Goal: Task Accomplishment & Management: Use online tool/utility

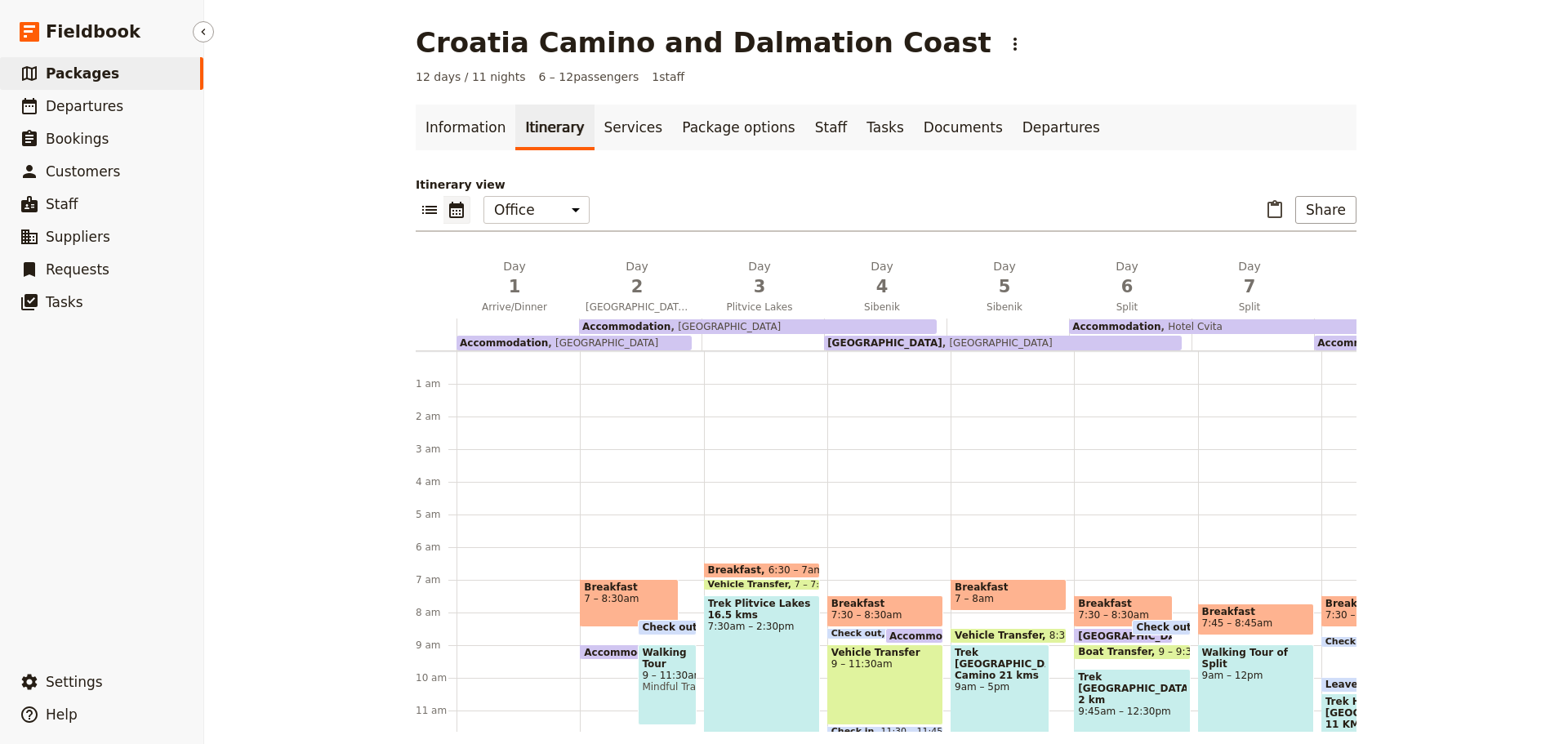
scroll to position [196, 0]
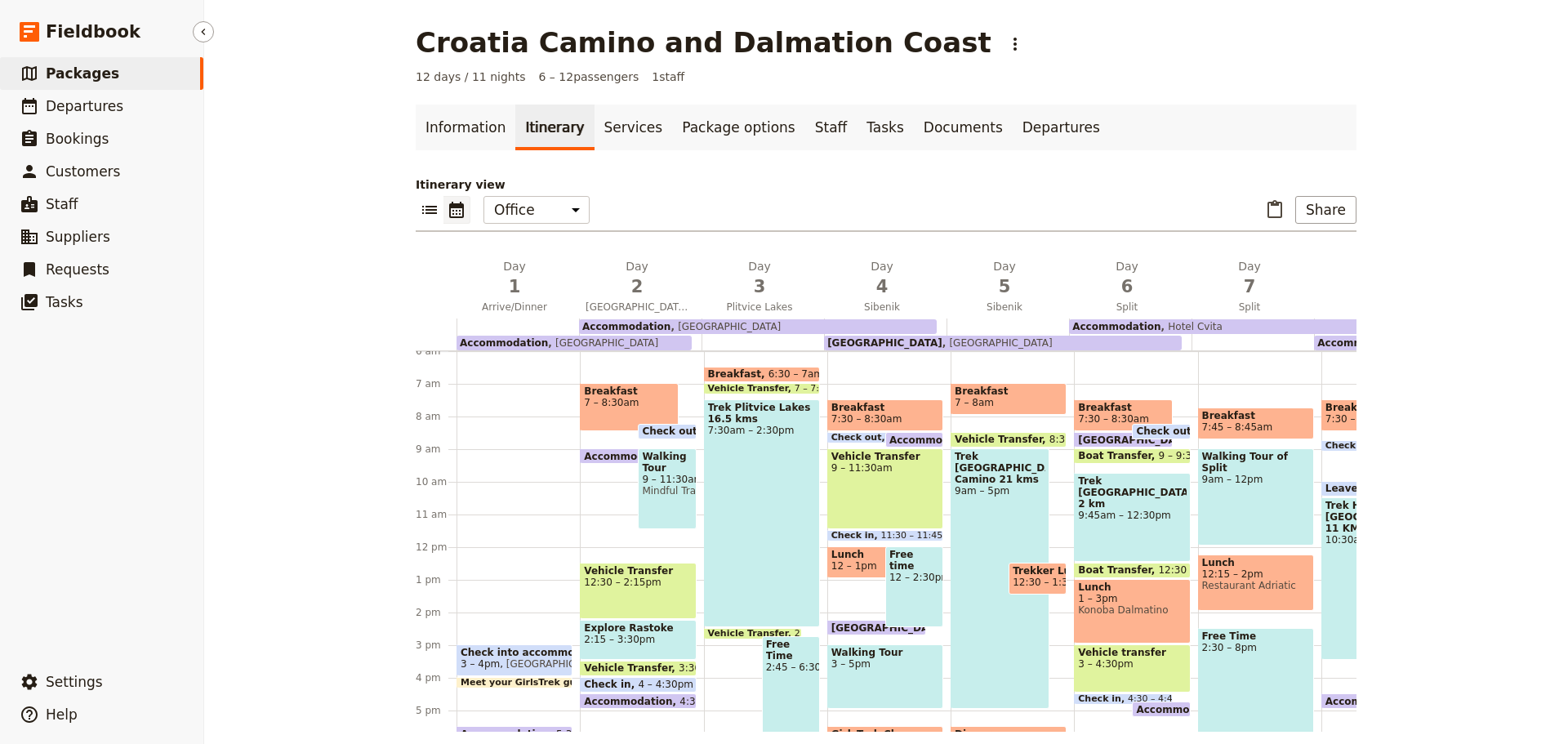
click at [71, 78] on span "Packages" at bounding box center [83, 73] width 74 height 17
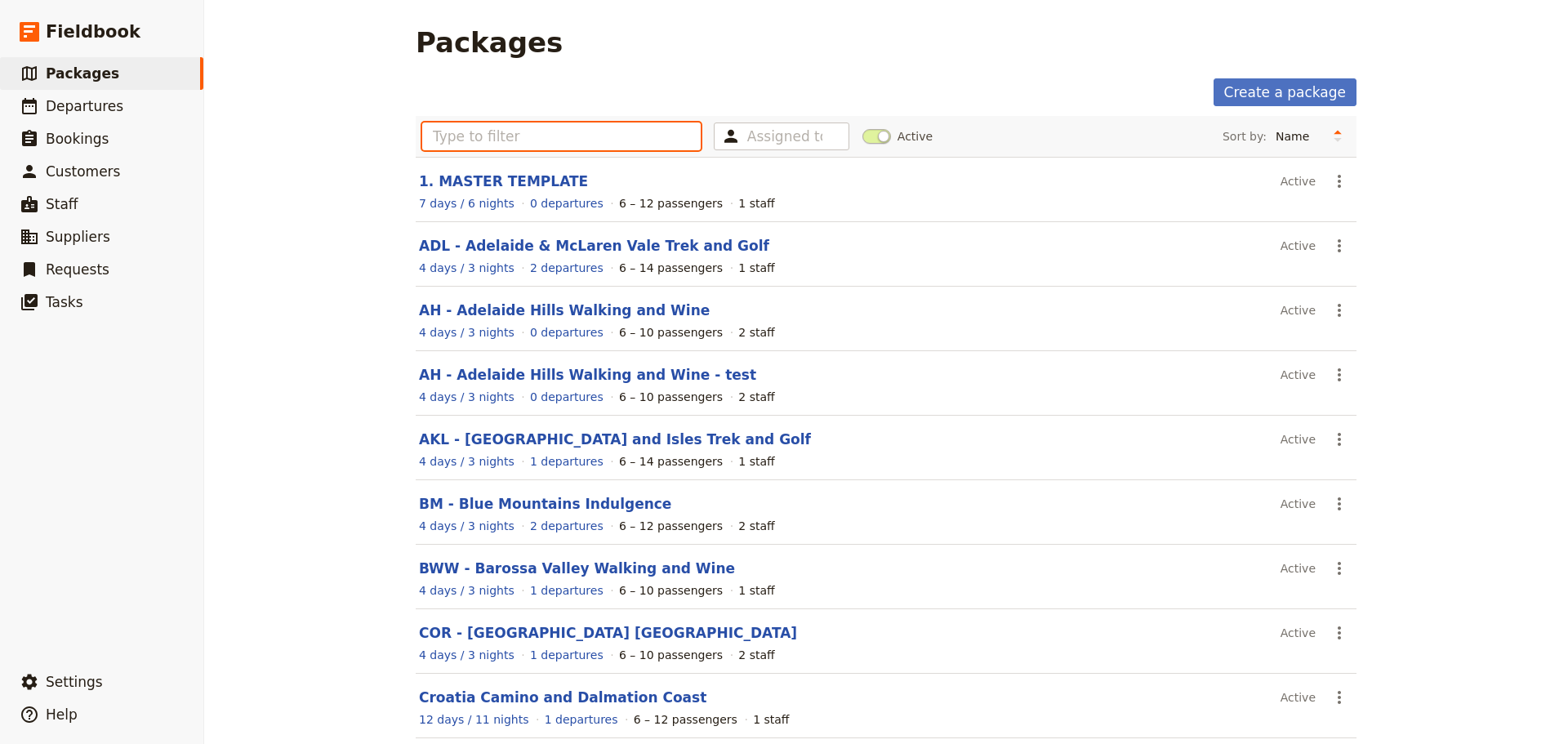
click at [443, 138] on input "text" at bounding box center [561, 136] width 279 height 28
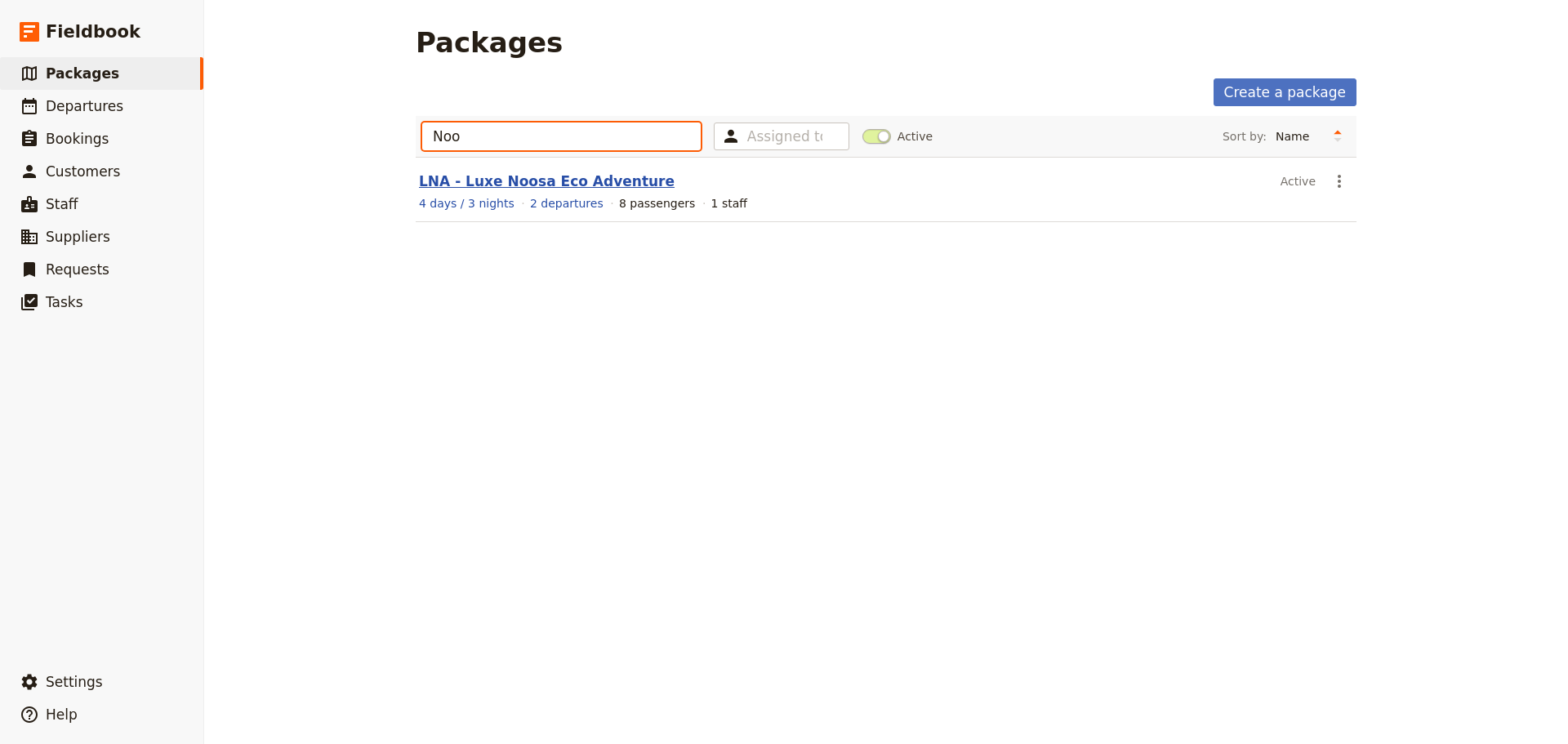
type input "Noo"
click at [506, 181] on link "LNA - Luxe Noosa Eco Adventure" at bounding box center [547, 181] width 256 height 17
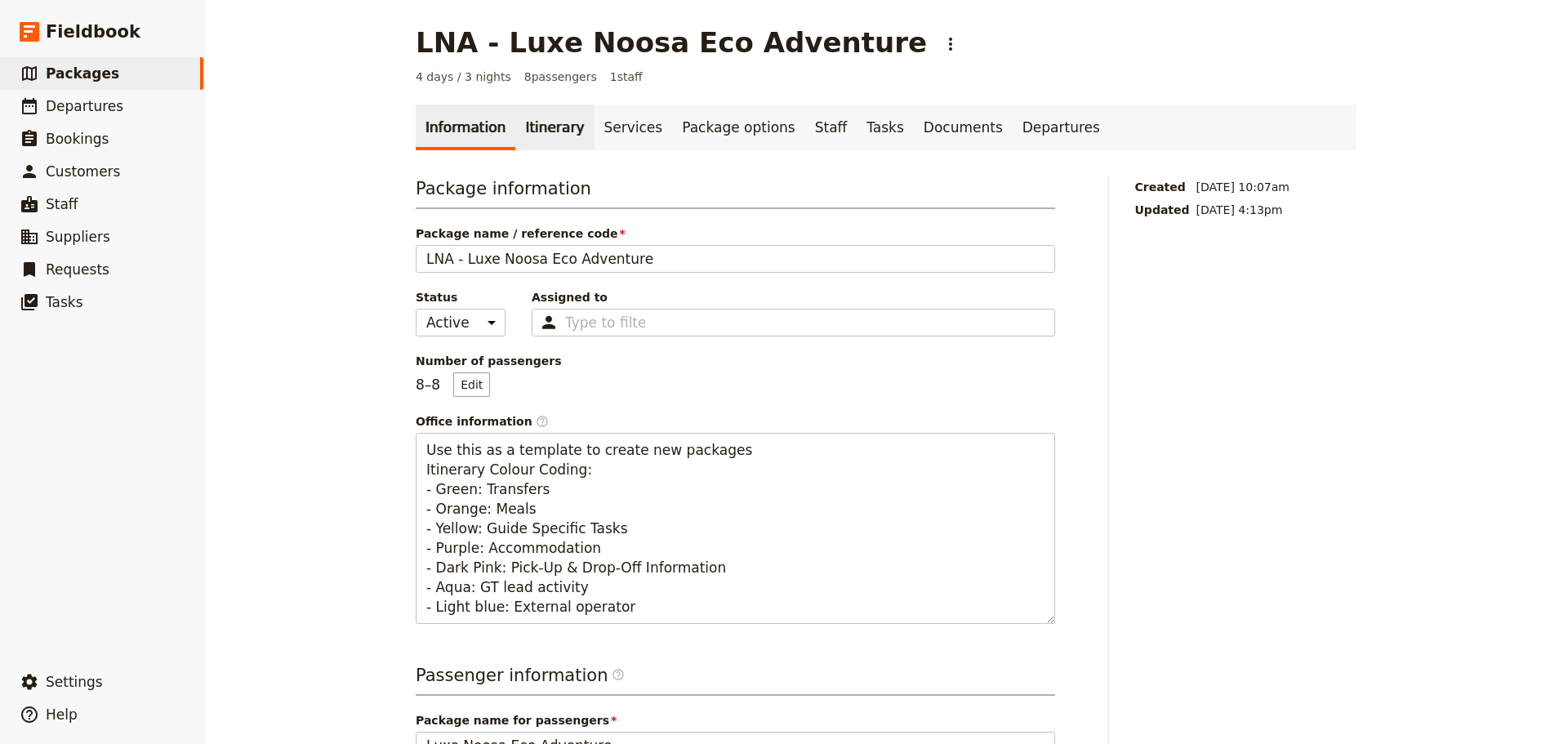
click at [535, 130] on link "Itinerary" at bounding box center [554, 127] width 78 height 46
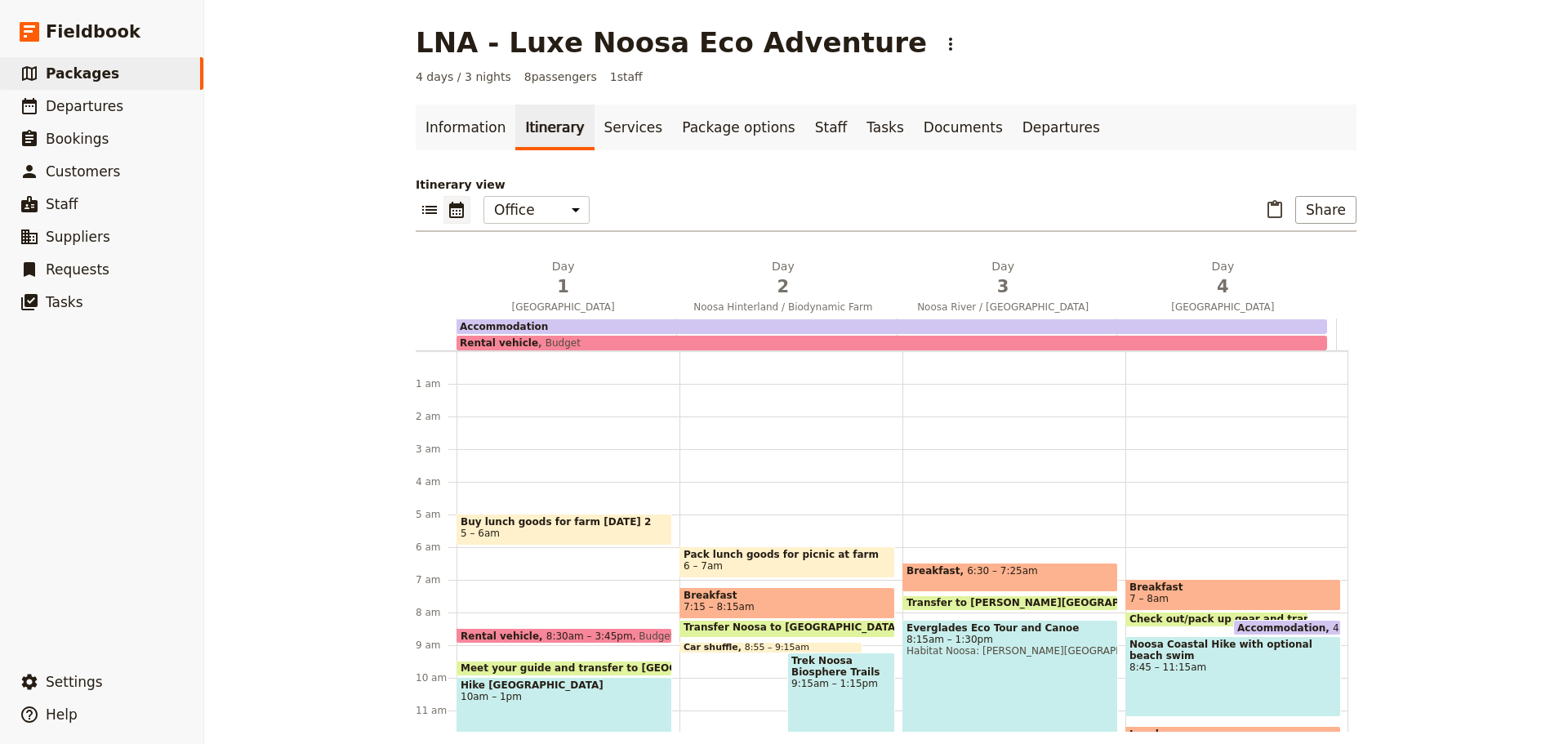
scroll to position [147, 0]
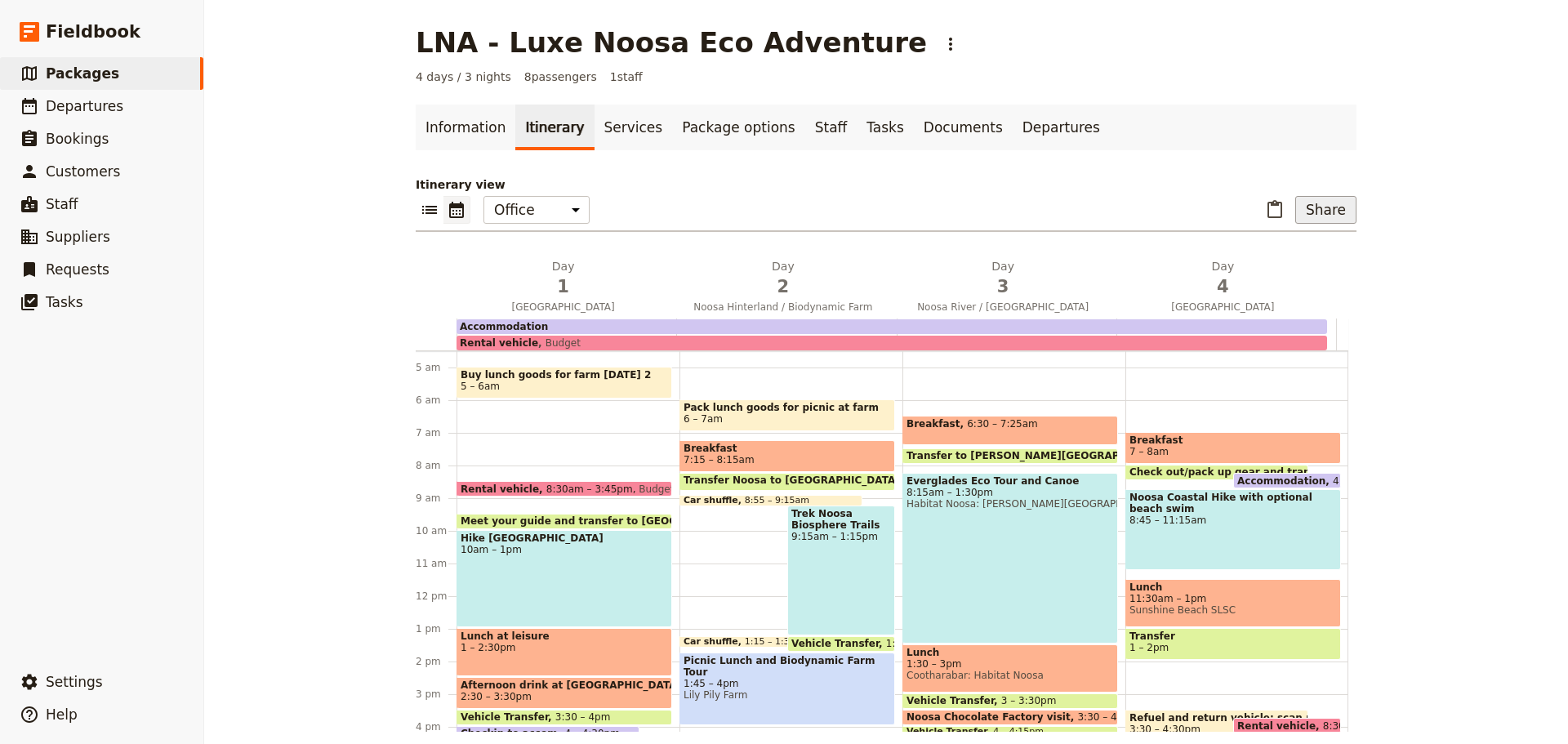
click at [1314, 213] on button "Share" at bounding box center [1326, 210] width 62 height 28
click at [1289, 293] on span "Sales Brochure" at bounding box center [1273, 291] width 86 height 17
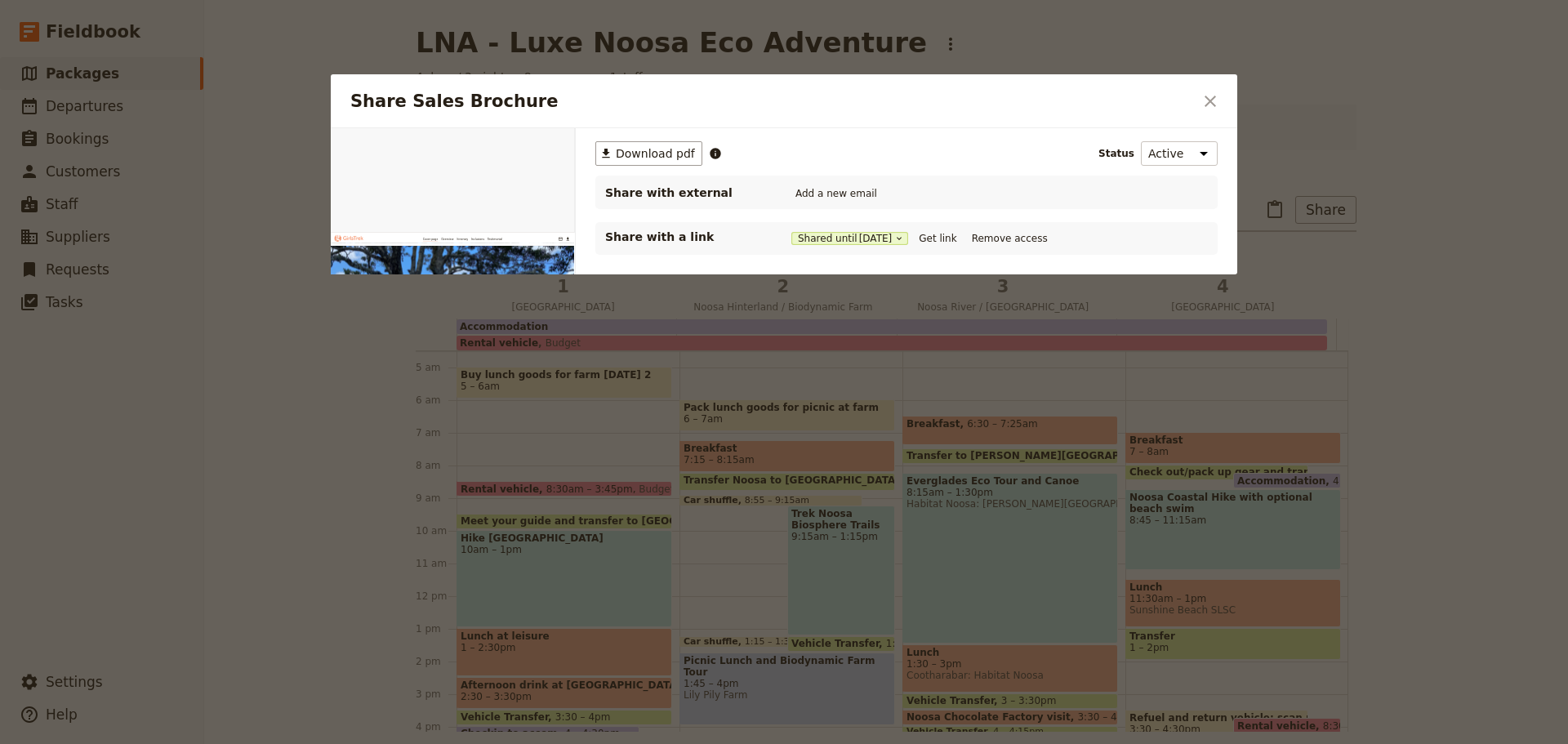
scroll to position [0, 0]
click at [952, 239] on button "Get link" at bounding box center [938, 238] width 46 height 18
click at [1208, 105] on icon "Close dialog" at bounding box center [1210, 101] width 11 height 11
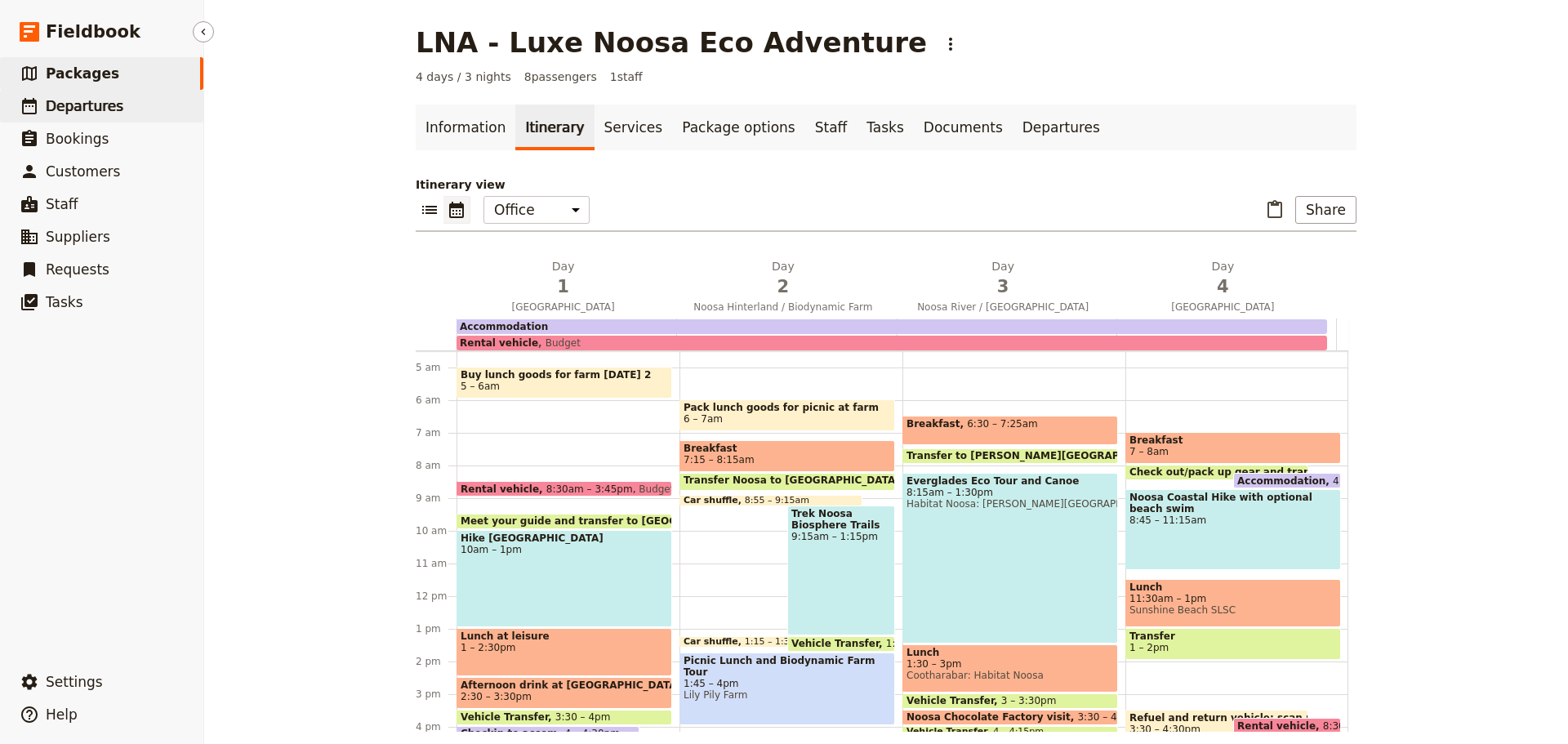
click at [77, 103] on span "Departures" at bounding box center [84, 106] width 77 height 17
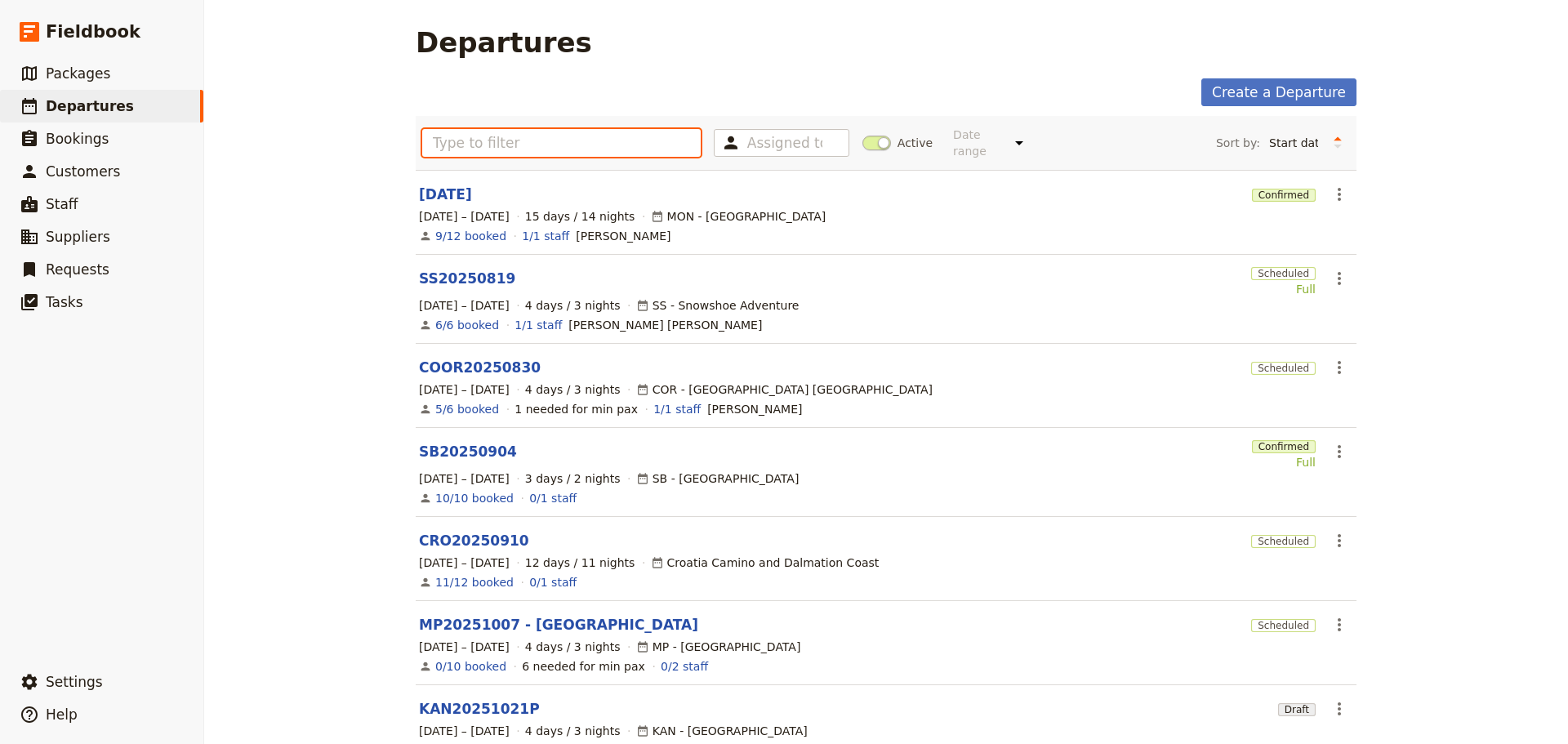
click at [445, 138] on input "text" at bounding box center [561, 143] width 279 height 28
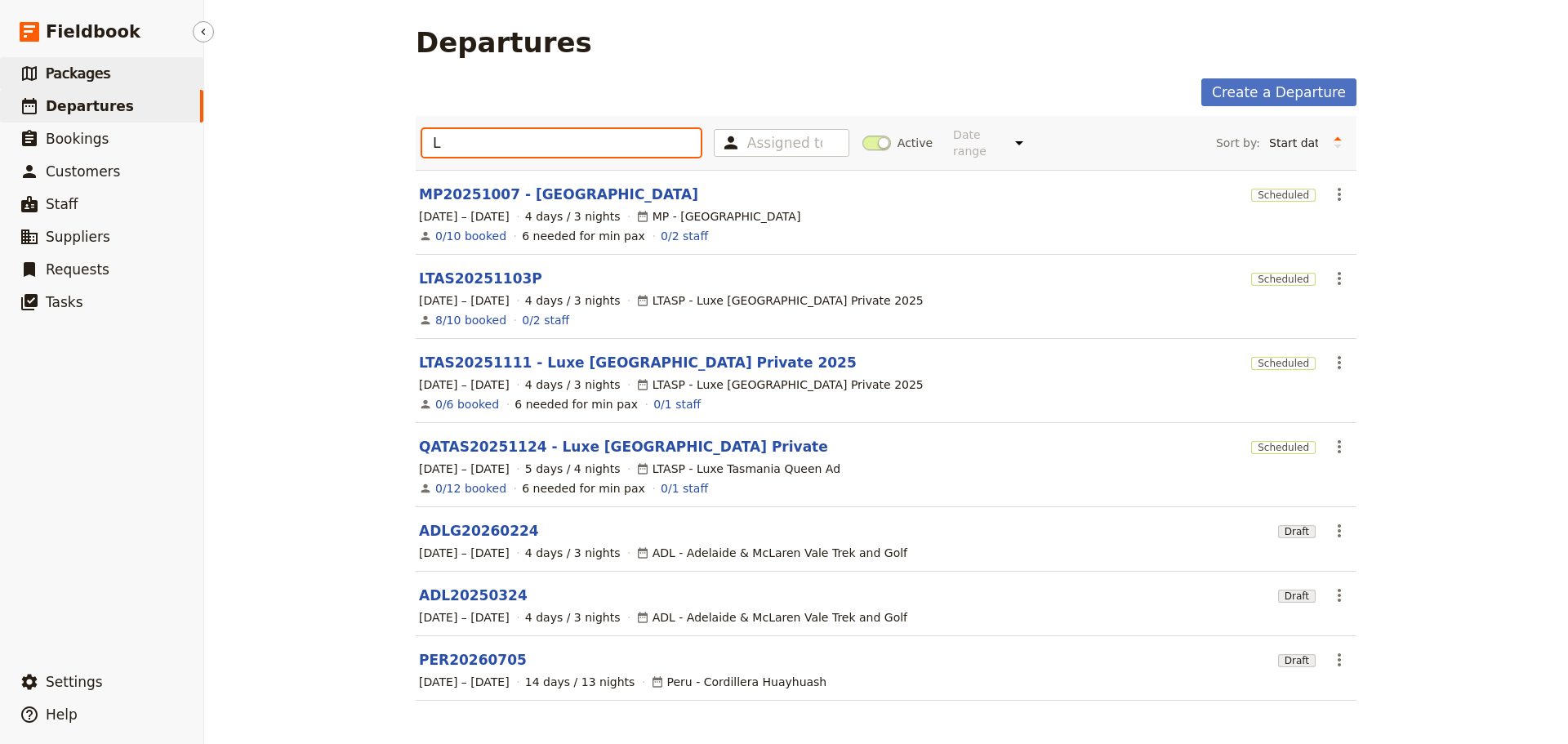
type input "L"
click at [91, 75] on span "Packages" at bounding box center [77, 73] width 64 height 17
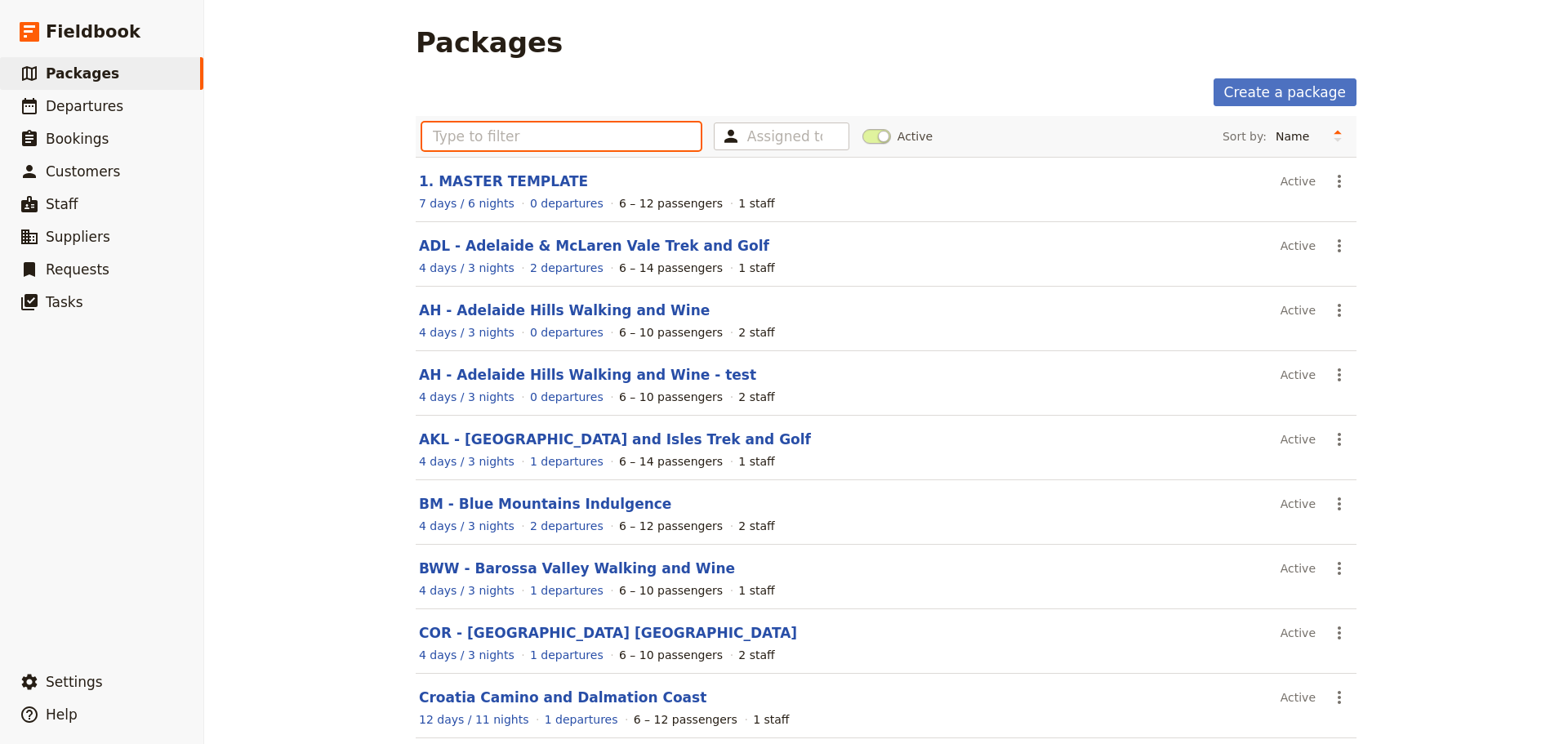
click at [426, 140] on input "text" at bounding box center [561, 136] width 279 height 28
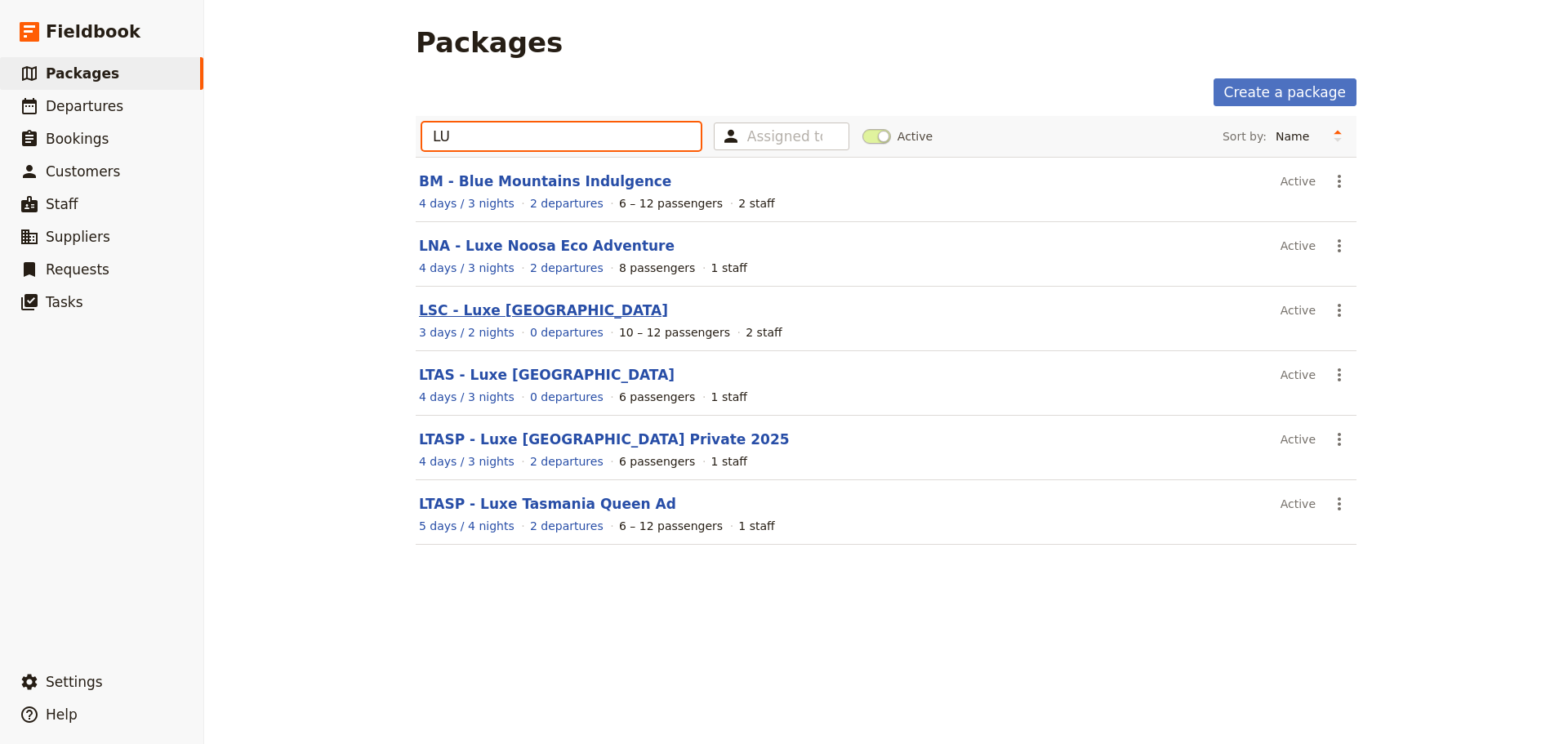
type input "LU"
click at [505, 309] on link "LSC - Luxe [GEOGRAPHIC_DATA]" at bounding box center [543, 310] width 249 height 17
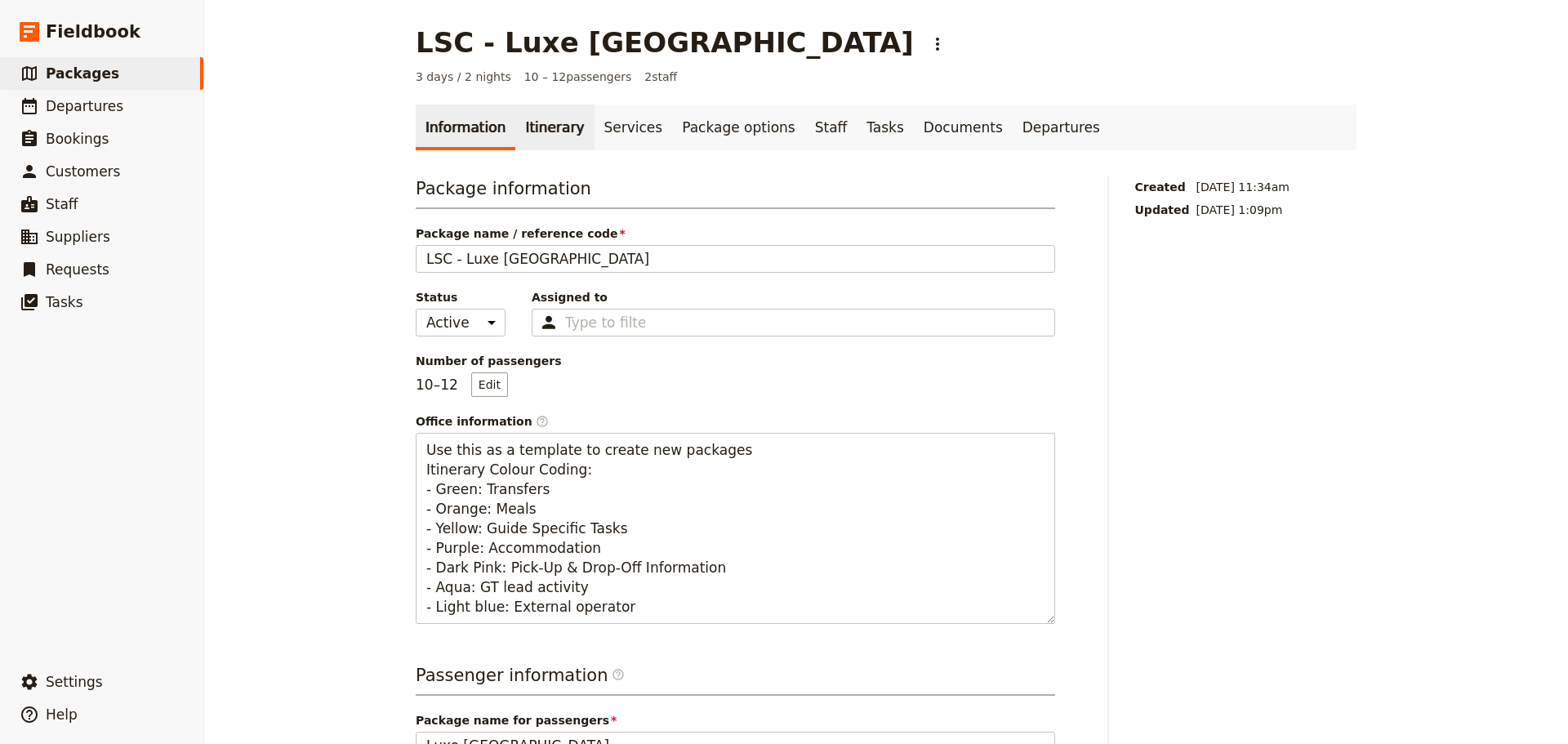
click at [526, 132] on link "Itinerary" at bounding box center [554, 127] width 78 height 46
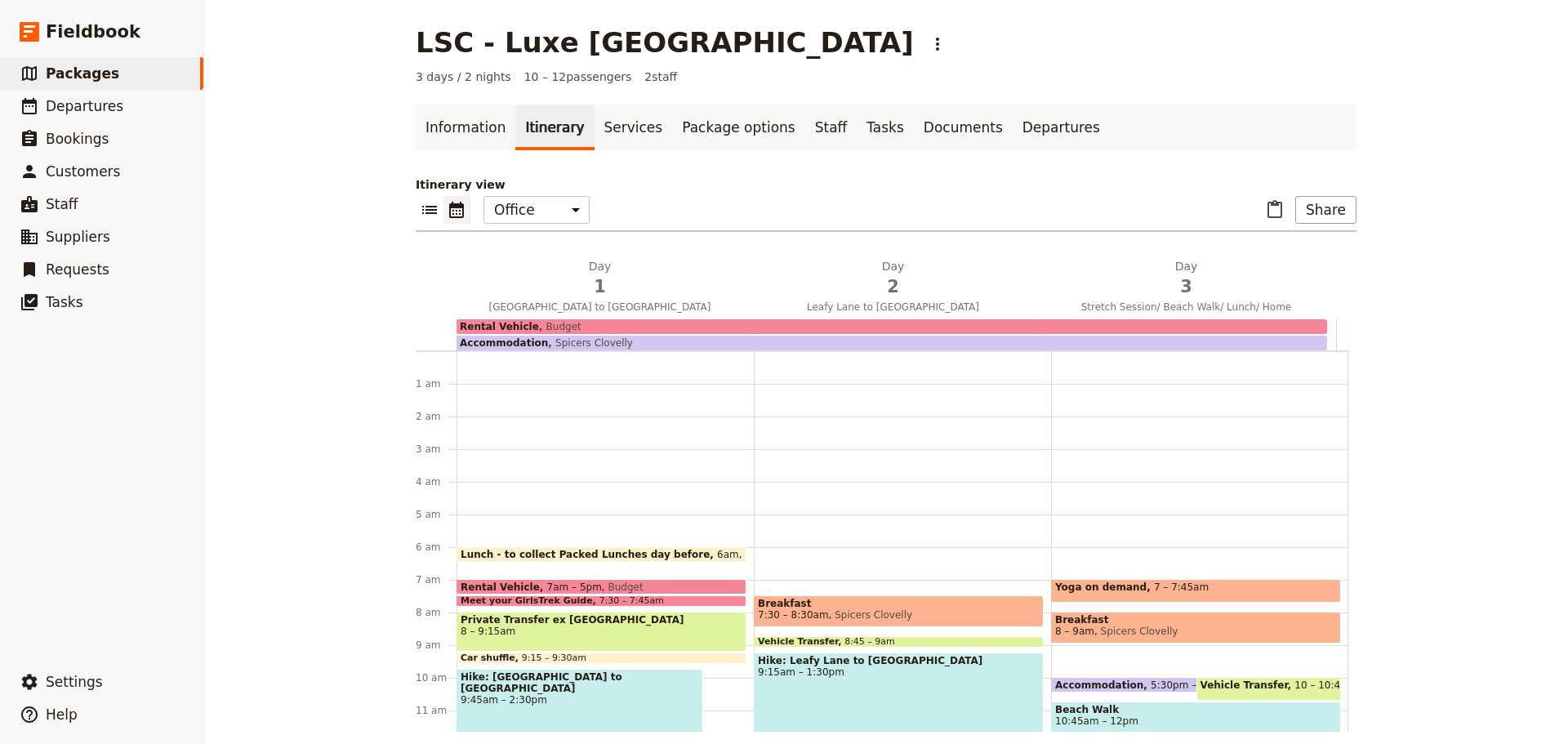
scroll to position [179, 0]
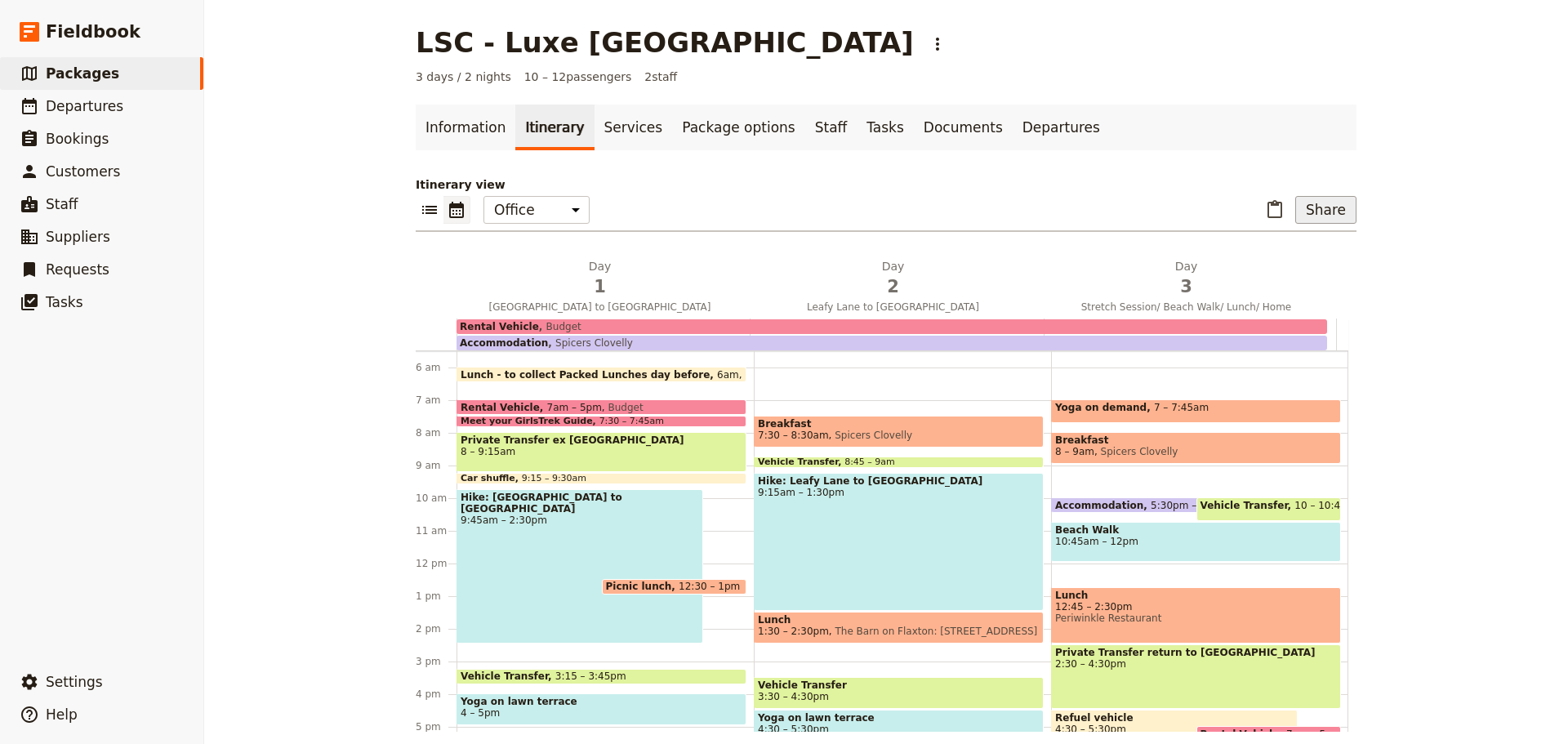
click at [1309, 213] on button "Share" at bounding box center [1326, 210] width 62 height 28
click at [1295, 293] on span "Sales Brochure" at bounding box center [1273, 291] width 86 height 17
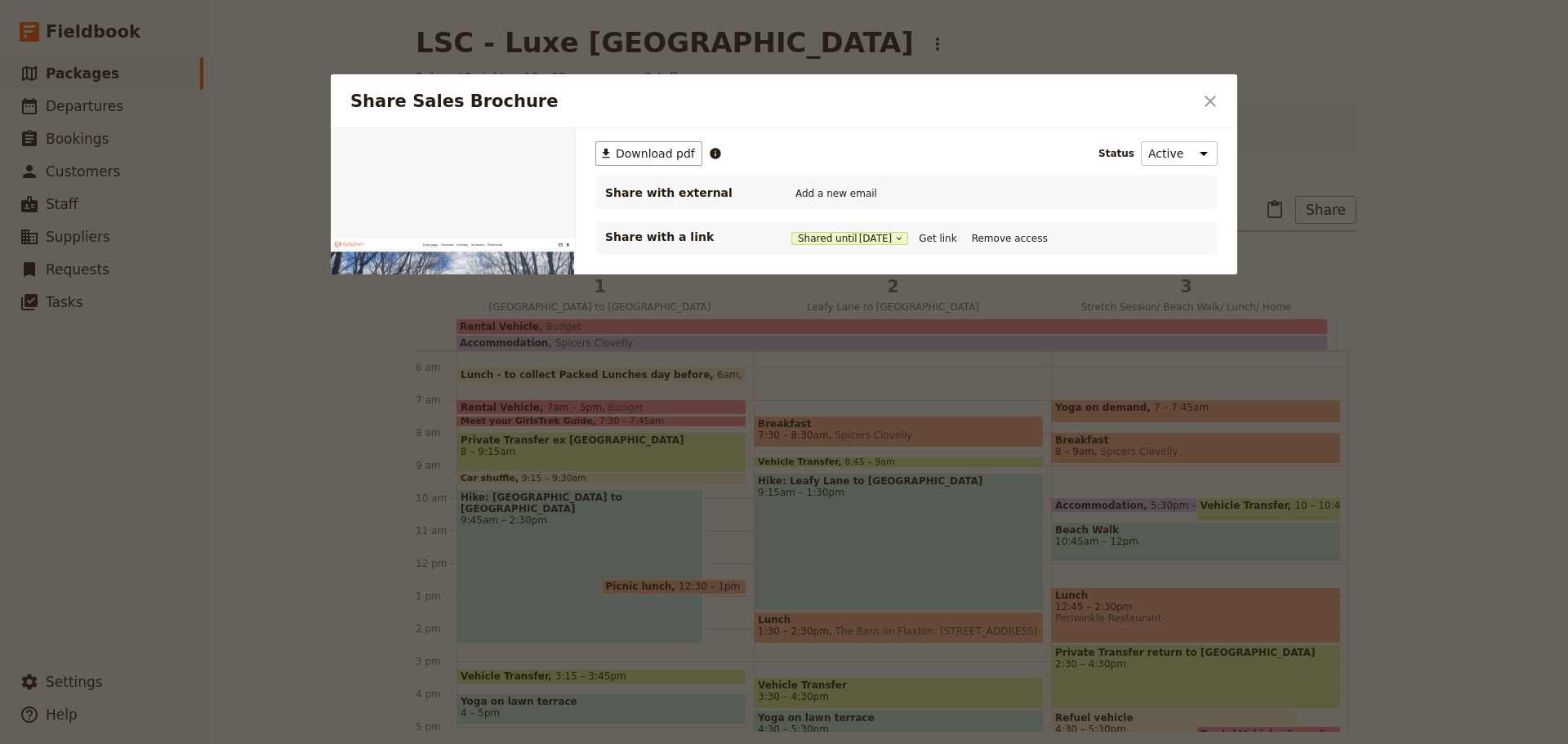
scroll to position [0, 0]
click at [942, 236] on button "Get link" at bounding box center [938, 238] width 46 height 18
click at [1214, 98] on icon "Close dialog" at bounding box center [1210, 101] width 11 height 11
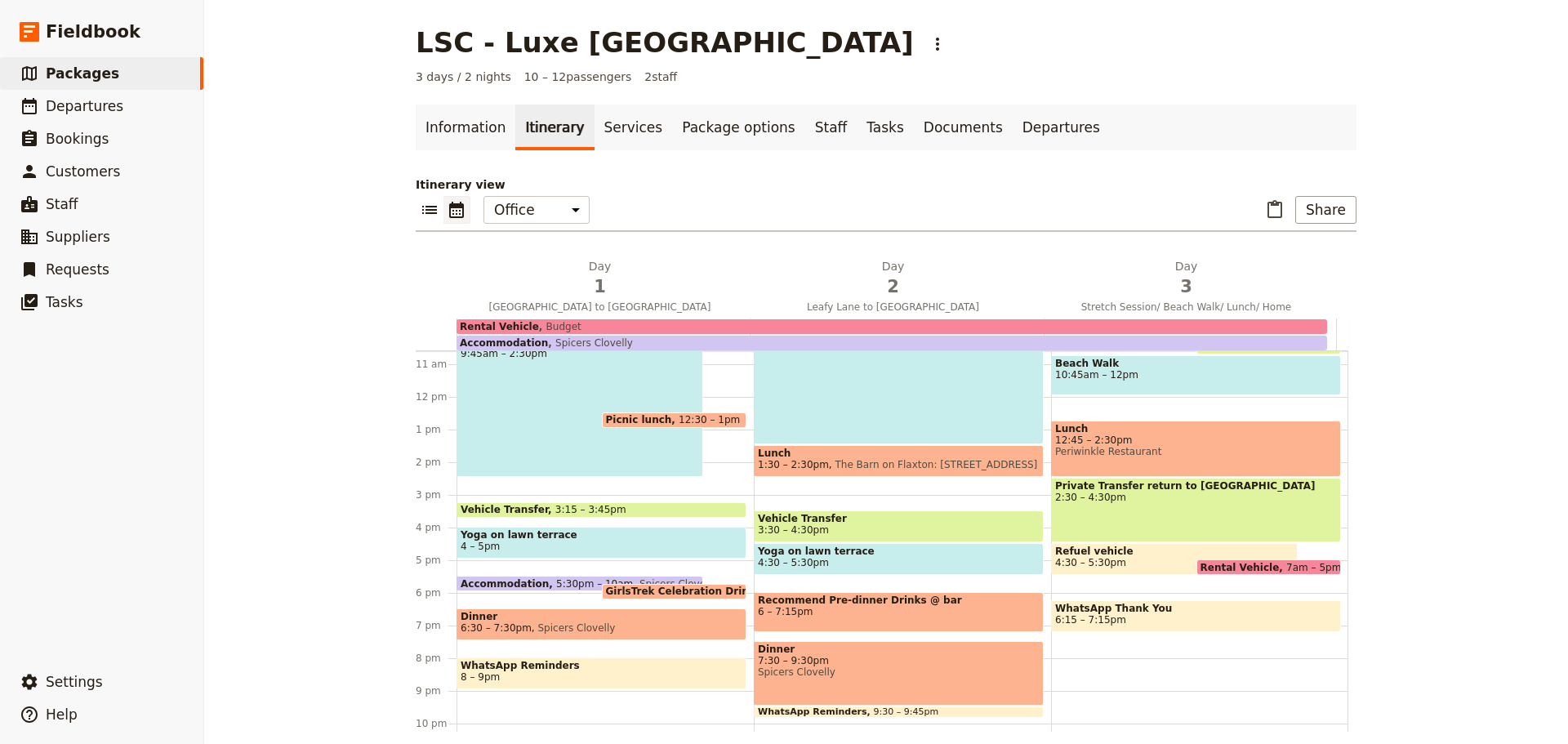
scroll to position [403, 0]
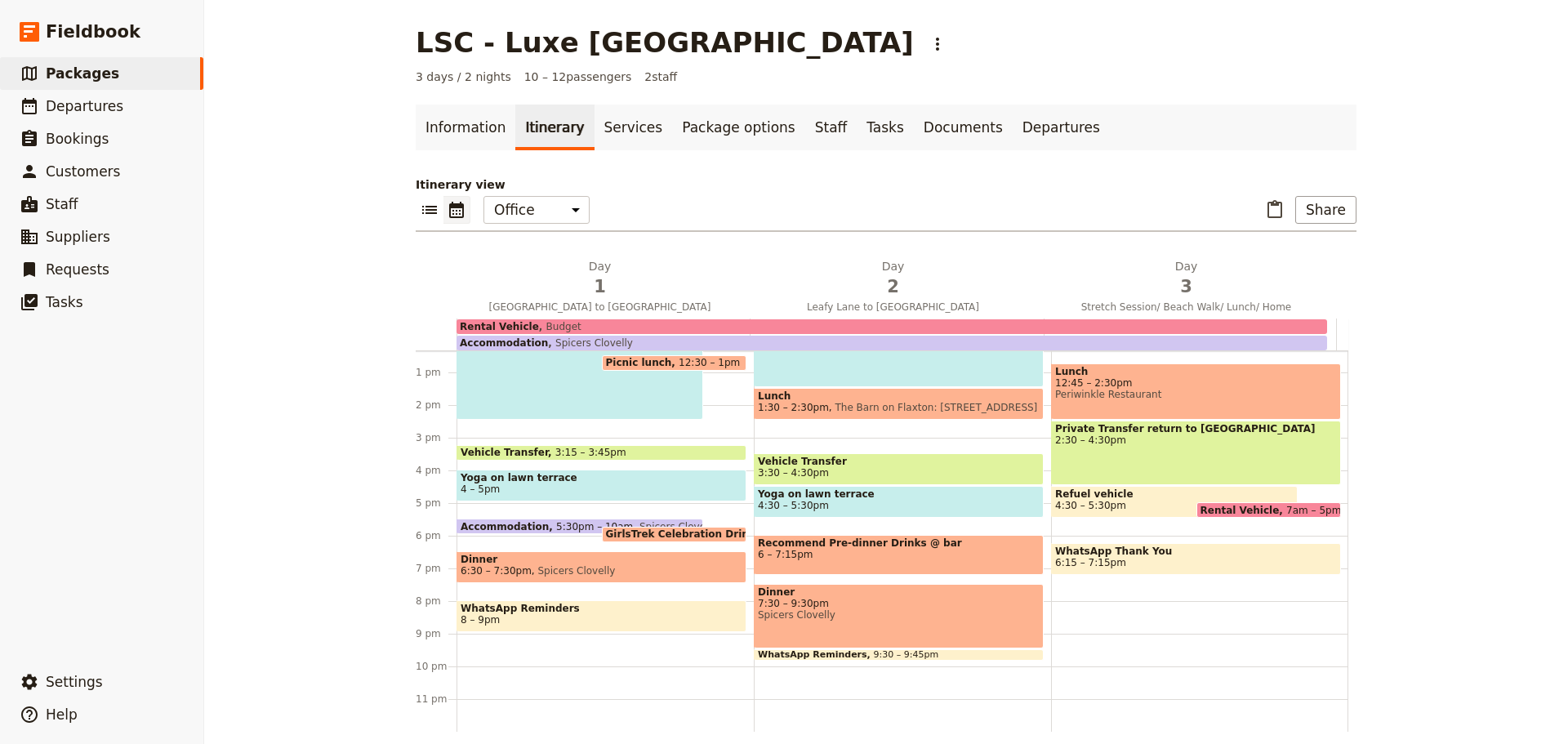
click at [1185, 448] on div "Private Transfer return to [GEOGRAPHIC_DATA] 2:30 – 4:30pm" at bounding box center [1196, 452] width 290 height 64
select select "3"
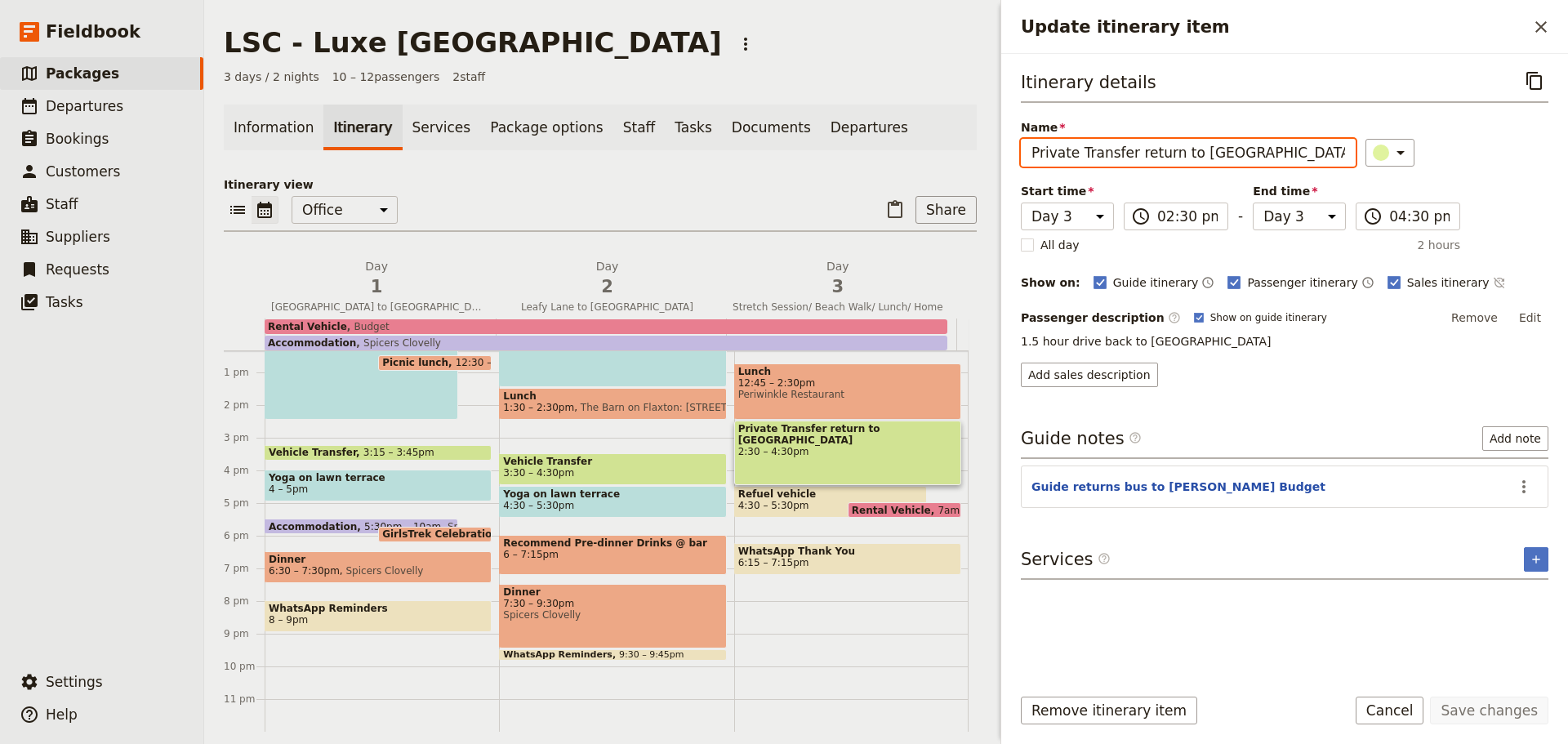
drag, startPoint x: 1129, startPoint y: 154, endPoint x: 1239, endPoint y: 153, distance: 110.0
click at [1239, 153] on input "Private Transfer return to [GEOGRAPHIC_DATA]" at bounding box center [1188, 153] width 335 height 28
drag, startPoint x: 1128, startPoint y: 150, endPoint x: 1201, endPoint y: 145, distance: 73.2
click at [1201, 145] on input "Private Transfer to airport" at bounding box center [1188, 153] width 335 height 28
type input "Private Transfer"
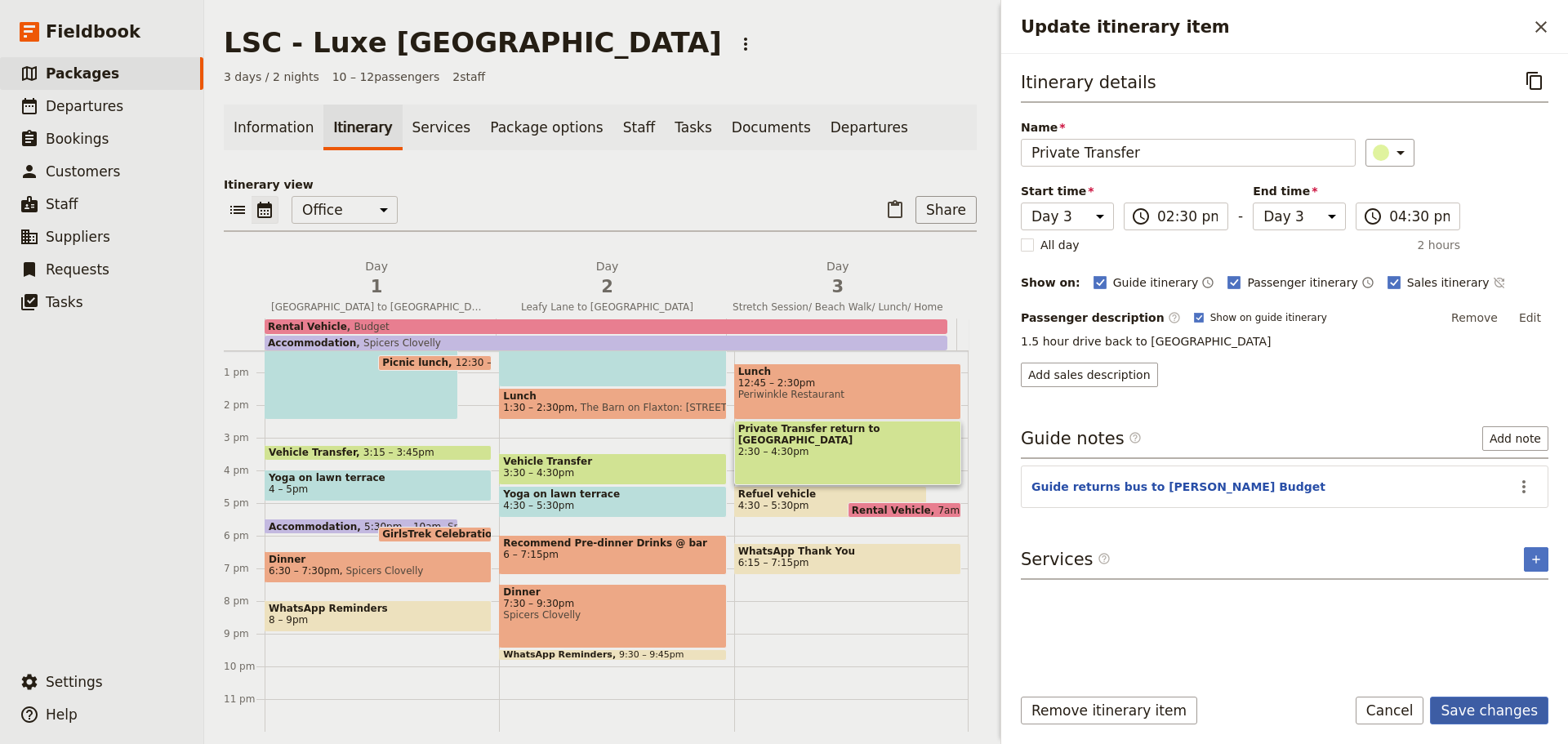
click at [1483, 709] on button "Save changes" at bounding box center [1489, 711] width 119 height 28
